Goal: Communication & Community: Participate in discussion

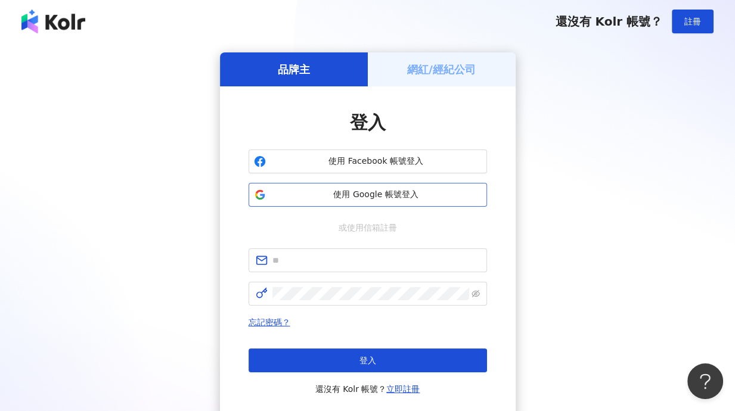
click at [364, 194] on span "使用 Google 帳號登入" at bounding box center [376, 195] width 211 height 12
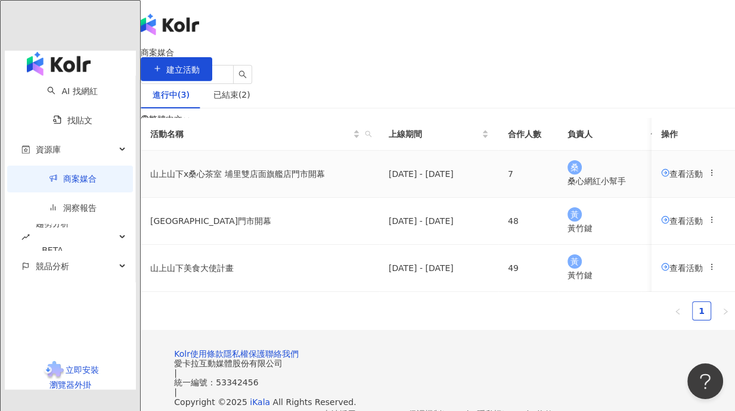
click at [661, 178] on span "查看活動" at bounding box center [682, 174] width 42 height 10
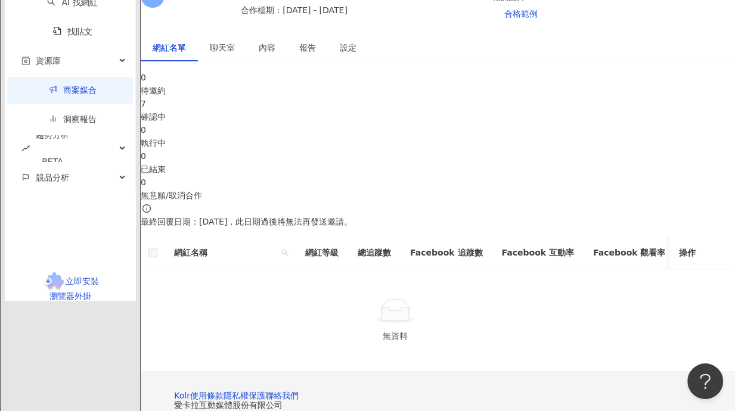
scroll to position [179, 0]
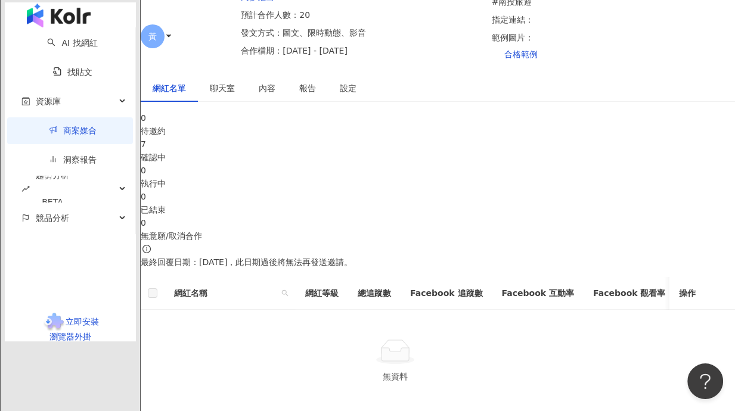
click at [49, 135] on link "商案媒合" at bounding box center [73, 131] width 48 height 10
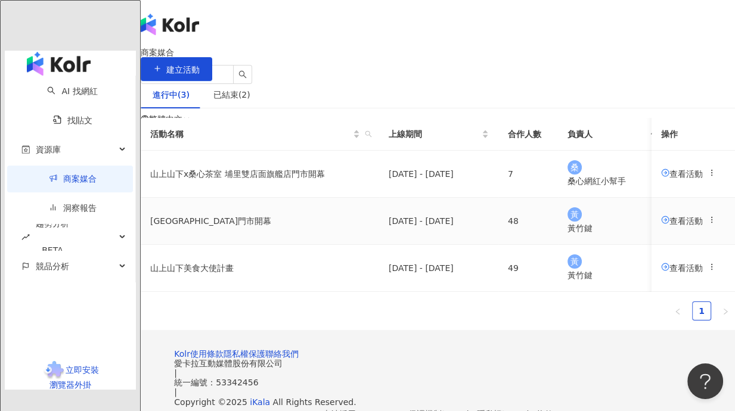
click at [661, 225] on span "查看活動" at bounding box center [682, 221] width 42 height 10
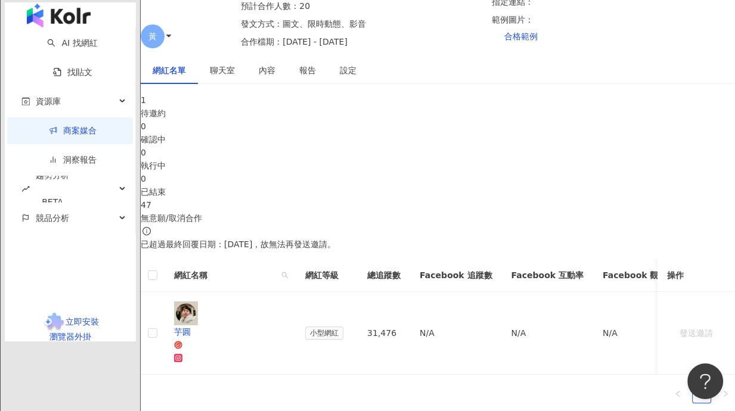
click at [235, 75] on span "聊天室" at bounding box center [222, 70] width 25 height 8
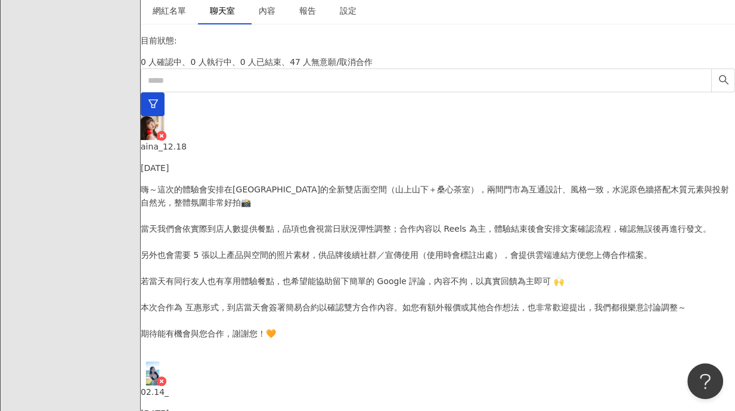
scroll to position [39, 0]
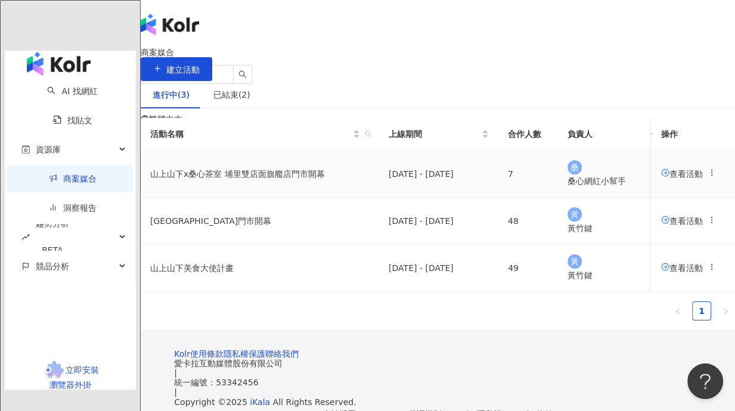
click at [661, 178] on span "查看活動" at bounding box center [682, 174] width 42 height 10
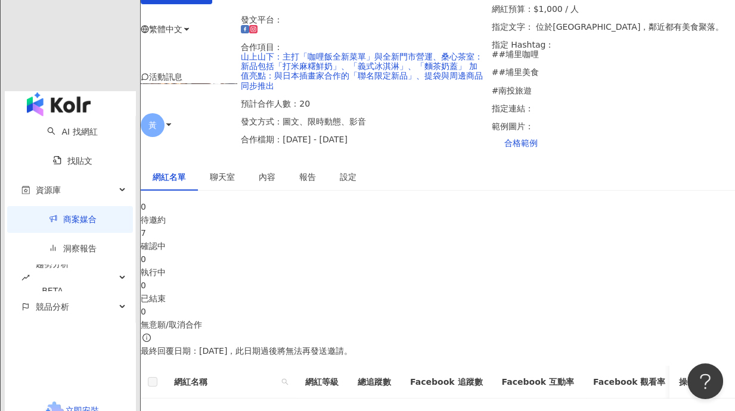
scroll to position [99, 0]
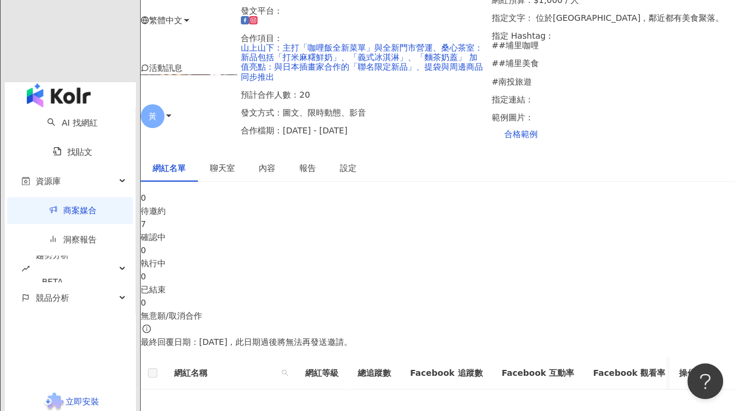
click at [299, 244] on div "確認中" at bounding box center [438, 237] width 595 height 13
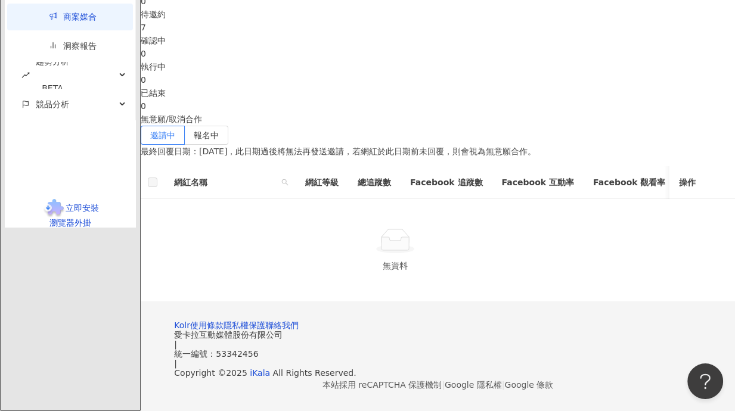
scroll to position [298, 0]
click at [296, 47] on div "確認中" at bounding box center [438, 40] width 595 height 13
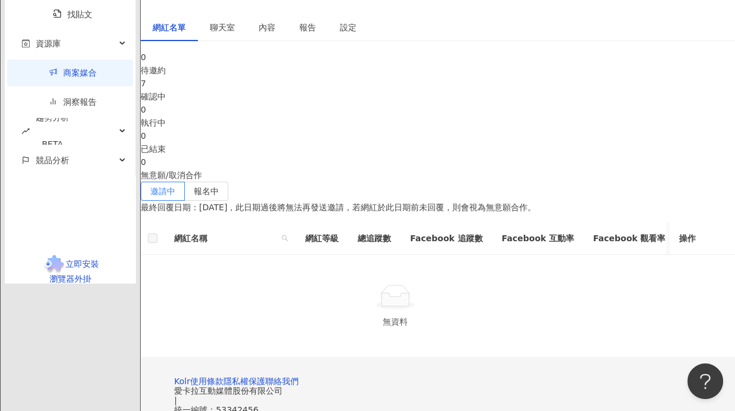
scroll to position [239, 0]
click at [235, 33] on span "聊天室" at bounding box center [222, 28] width 25 height 8
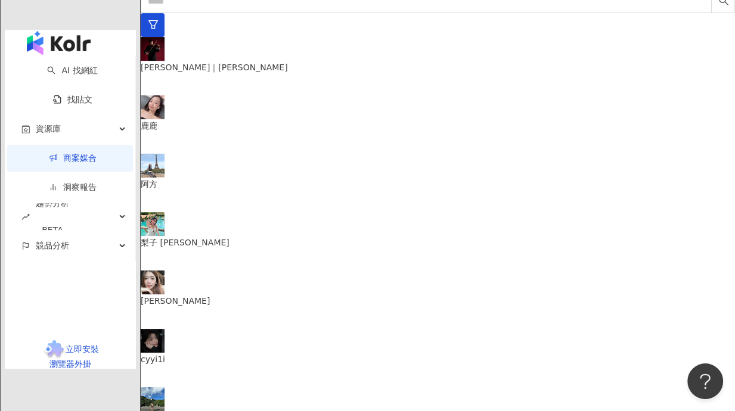
scroll to position [410, 0]
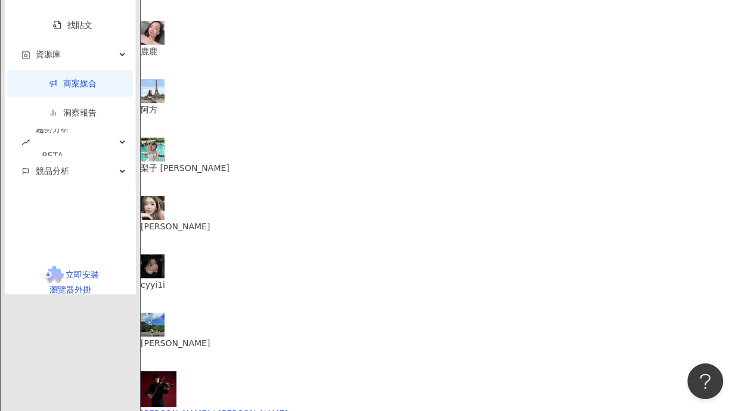
click at [221, 337] on p "陳昱誠" at bounding box center [438, 343] width 595 height 13
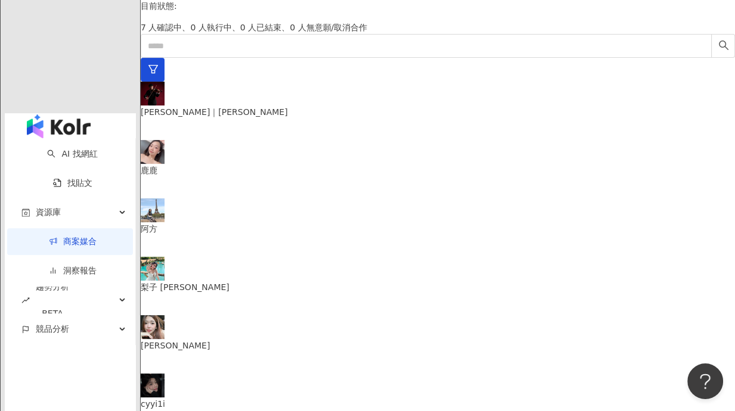
click at [231, 119] on p "Jimmy｜彥傑" at bounding box center [438, 112] width 595 height 13
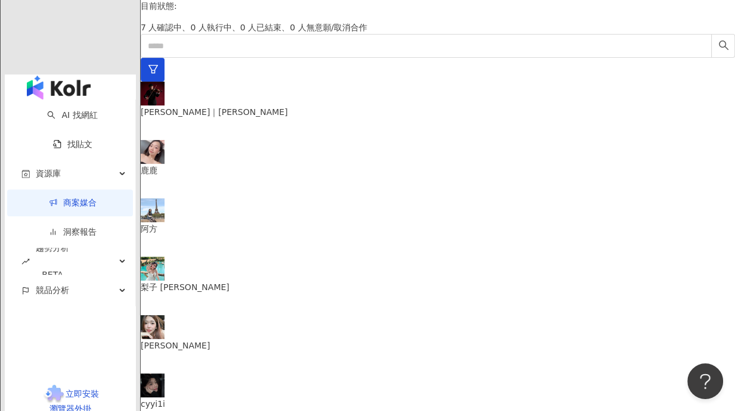
click at [236, 199] on div "鹿鹿" at bounding box center [438, 169] width 595 height 58
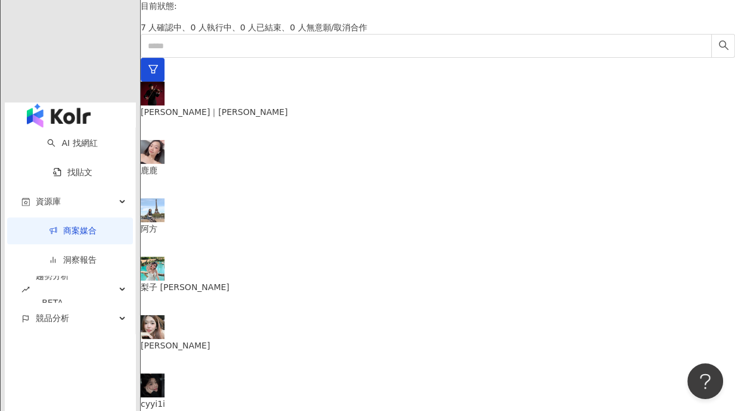
click at [249, 236] on div "阿方" at bounding box center [438, 228] width 595 height 13
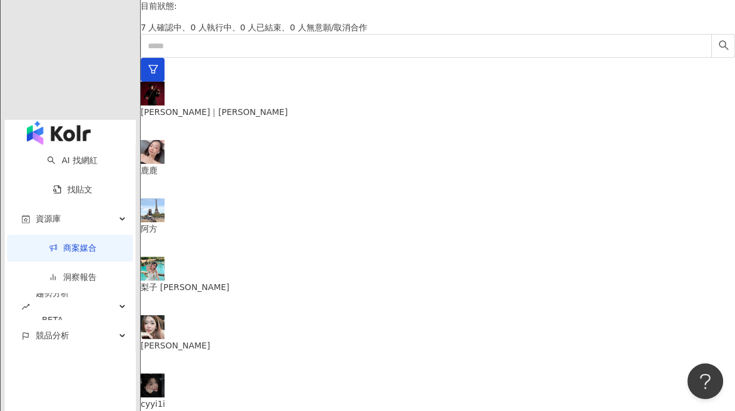
click at [230, 287] on p "梨子 liz" at bounding box center [438, 287] width 595 height 13
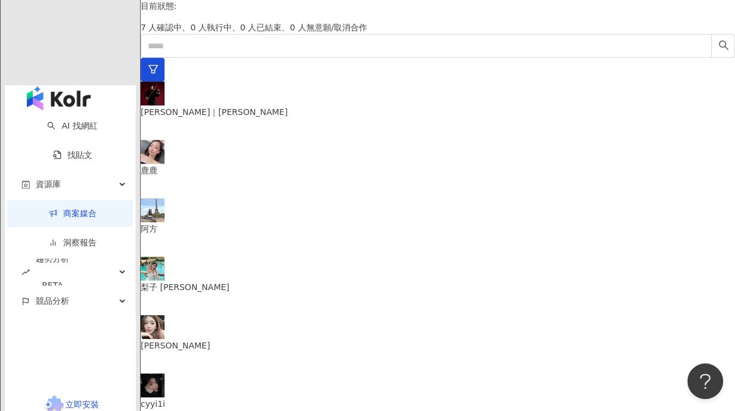
click at [224, 320] on div "小彤" at bounding box center [438, 344] width 595 height 58
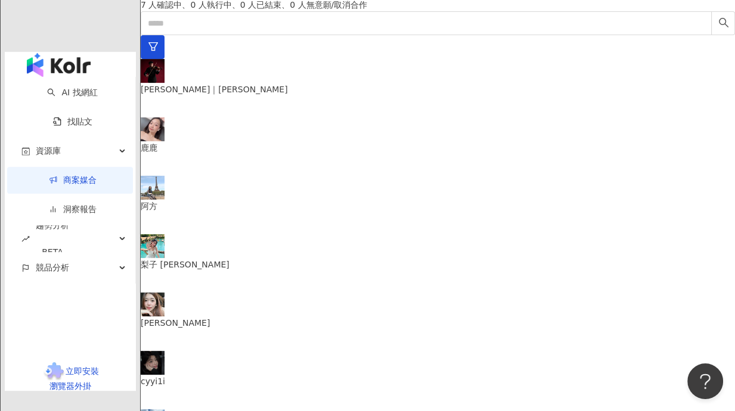
scroll to position [311, 0]
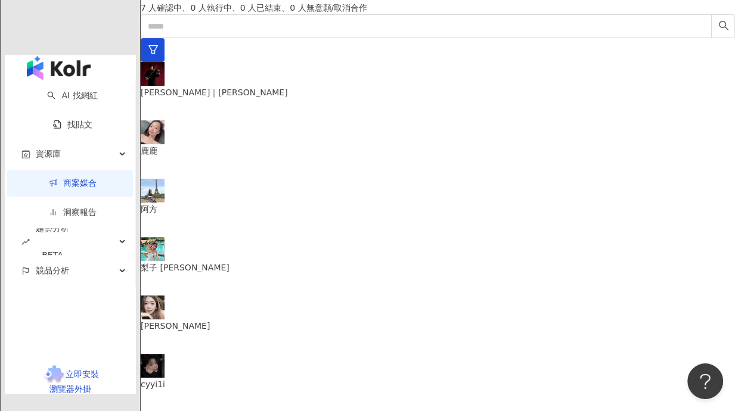
click at [227, 378] on p "cyyi1i" at bounding box center [438, 384] width 595 height 13
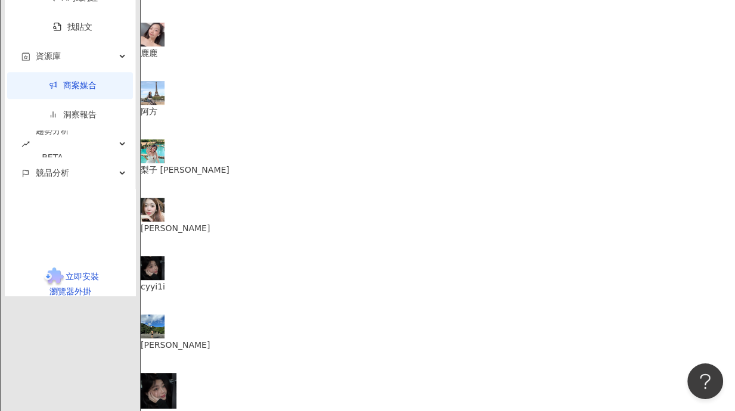
scroll to position [410, 0]
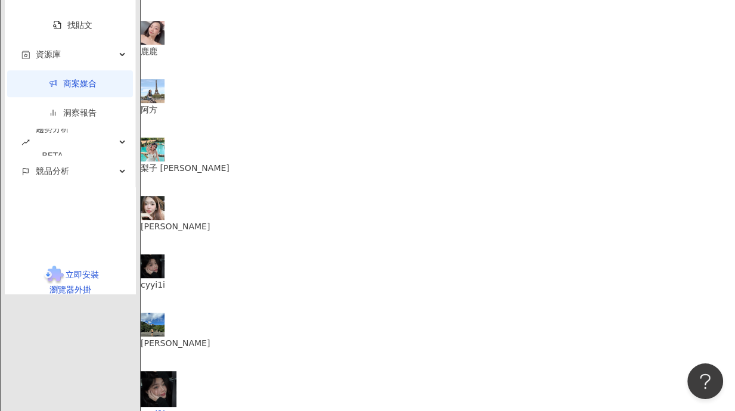
click at [261, 220] on div "小彤" at bounding box center [438, 226] width 595 height 13
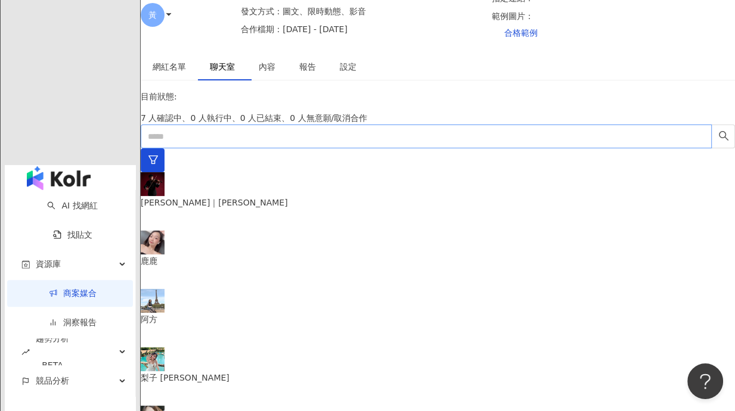
scroll to position [191, 0]
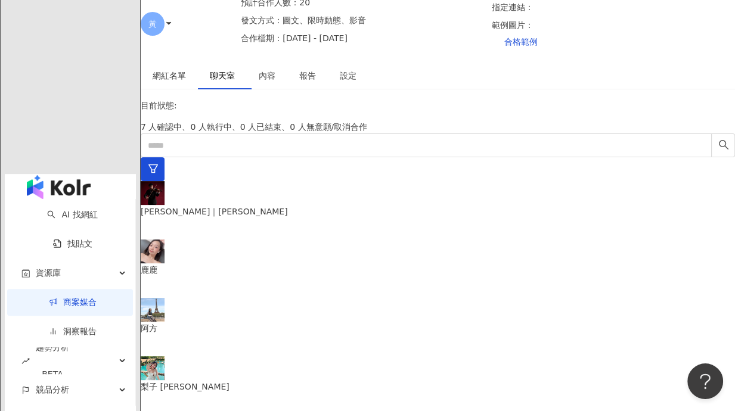
click at [217, 297] on div "鹿鹿" at bounding box center [438, 269] width 595 height 58
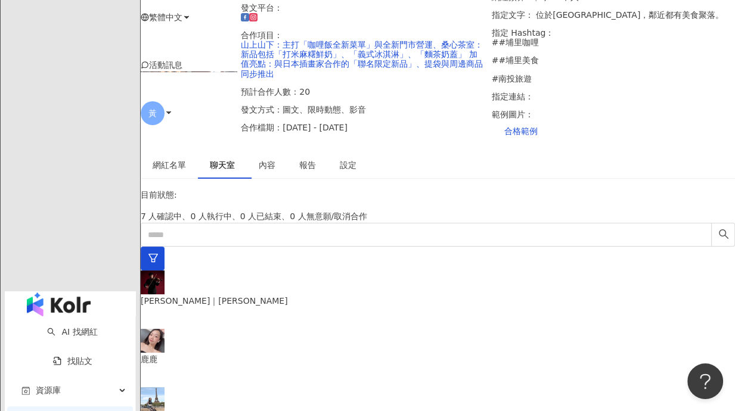
scroll to position [92, 0]
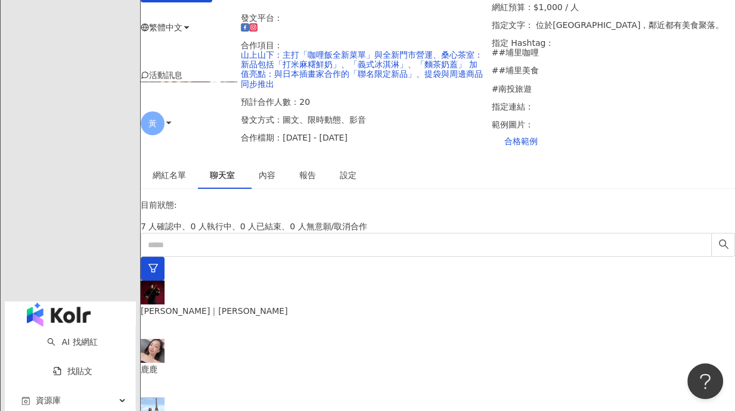
click at [45, 303] on img "button" at bounding box center [59, 315] width 64 height 24
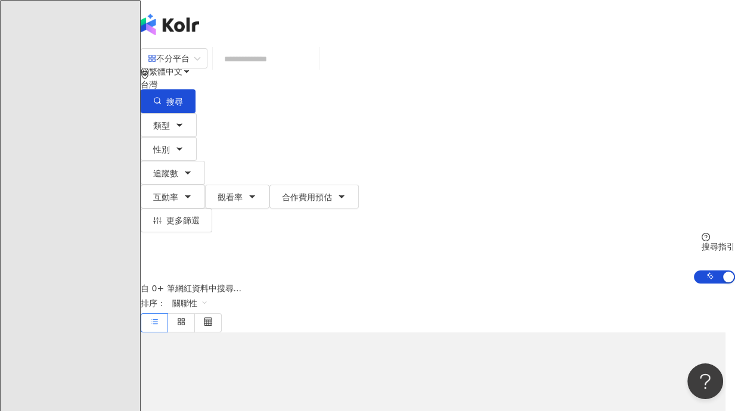
click at [287, 67] on input "search" at bounding box center [266, 59] width 97 height 23
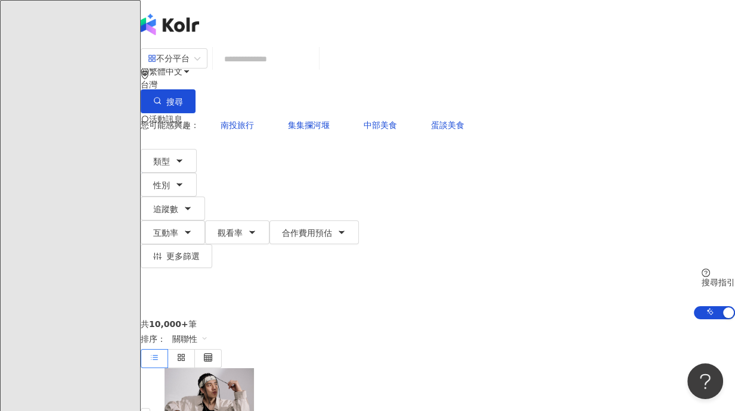
type input "*"
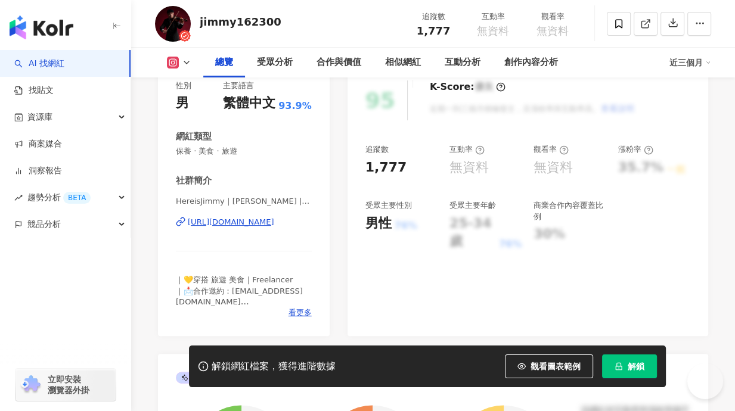
scroll to position [112, 0]
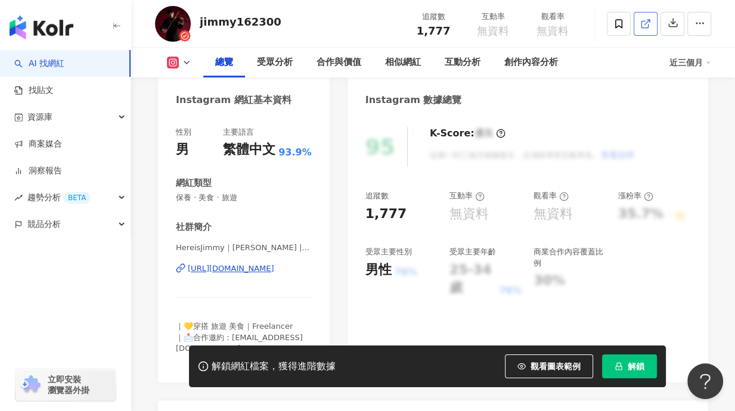
click at [645, 29] on icon at bounding box center [645, 23] width 11 height 11
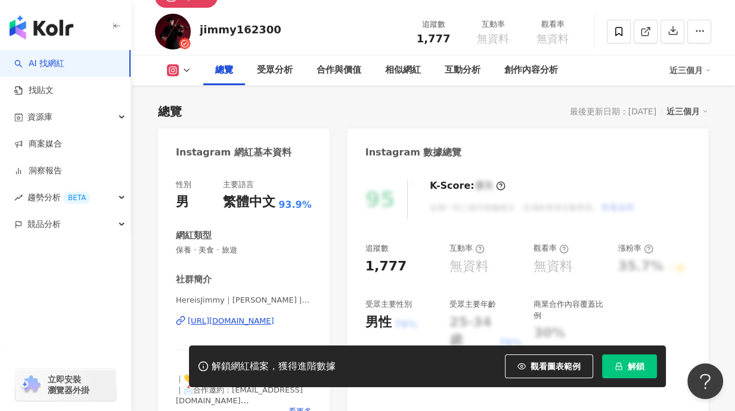
scroll to position [0, 0]
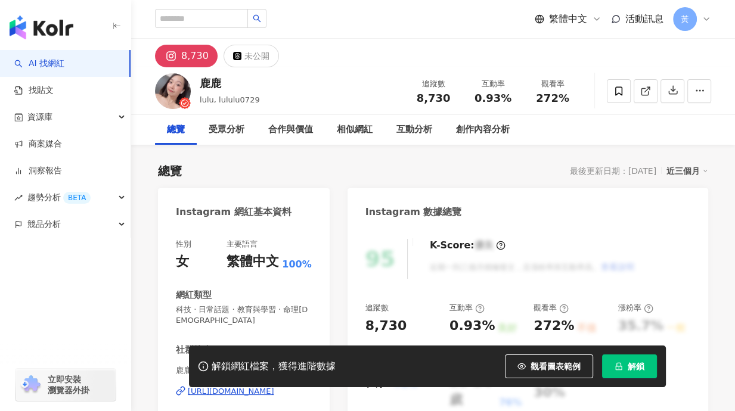
click at [649, 91] on icon at bounding box center [645, 91] width 11 height 11
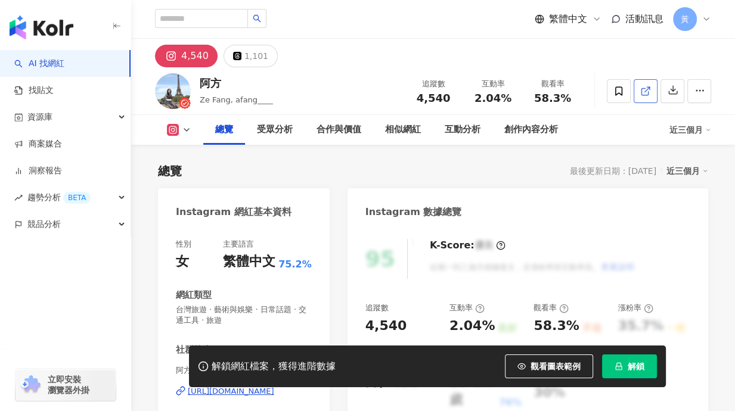
click at [643, 94] on icon at bounding box center [645, 91] width 11 height 11
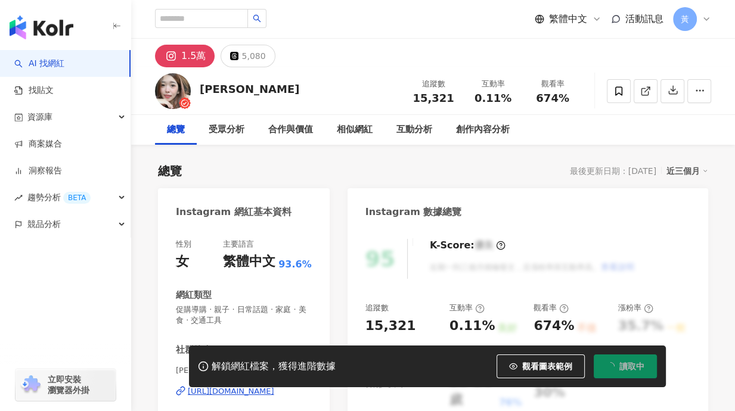
scroll to position [100, 0]
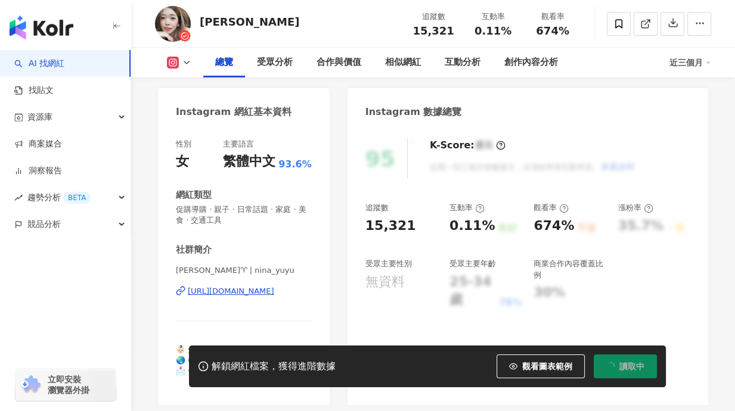
click at [643, 23] on icon at bounding box center [645, 23] width 11 height 11
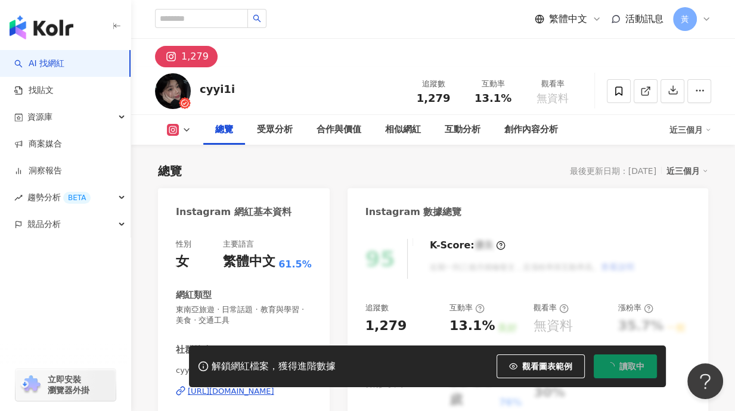
click at [642, 86] on icon at bounding box center [645, 91] width 11 height 11
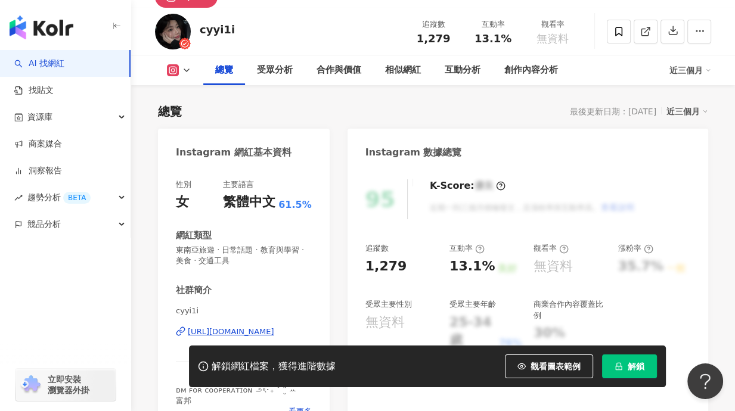
scroll to position [99, 0]
